Goal: Find specific page/section: Find specific page/section

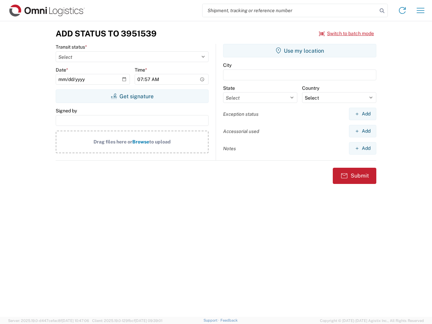
click at [290, 10] on input "search" at bounding box center [290, 10] width 175 height 13
click at [382, 11] on icon at bounding box center [382, 10] width 9 height 9
click at [403, 10] on icon at bounding box center [402, 10] width 11 height 11
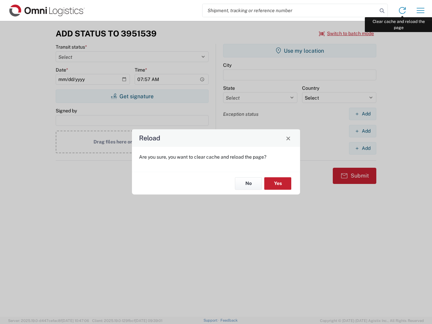
click at [421, 10] on div "Reload Are you sure, you want to clear cache and reload the page? No Yes" at bounding box center [216, 162] width 432 height 324
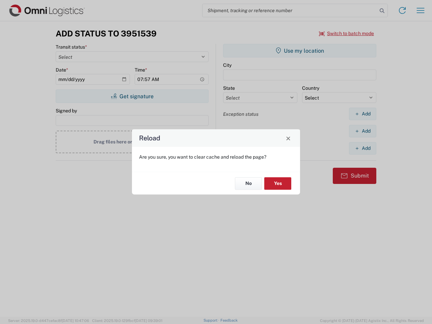
click at [347, 33] on div "Reload Are you sure, you want to clear cache and reload the page? No Yes" at bounding box center [216, 162] width 432 height 324
click at [132, 96] on div "Reload Are you sure, you want to clear cache and reload the page? No Yes" at bounding box center [216, 162] width 432 height 324
click at [300, 51] on div "Reload Are you sure, you want to clear cache and reload the page? No Yes" at bounding box center [216, 162] width 432 height 324
click at [363, 114] on div "Reload Are you sure, you want to clear cache and reload the page? No Yes" at bounding box center [216, 162] width 432 height 324
click at [363, 131] on div "Reload Are you sure, you want to clear cache and reload the page? No Yes" at bounding box center [216, 162] width 432 height 324
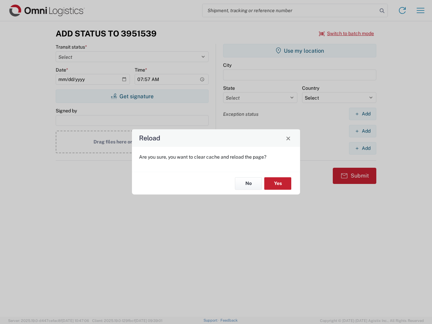
click at [363, 148] on div "Reload Are you sure, you want to clear cache and reload the page? No Yes" at bounding box center [216, 162] width 432 height 324
